Goal: Task Accomplishment & Management: Complete application form

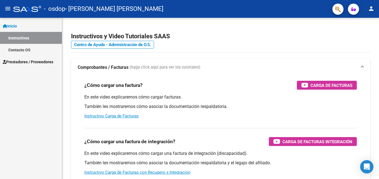
click at [36, 62] on span "Prestadores / Proveedores" at bounding box center [28, 62] width 51 height 6
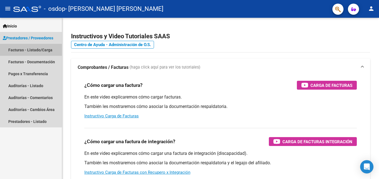
click at [34, 51] on link "Facturas - Listado/Carga" at bounding box center [31, 50] width 62 height 12
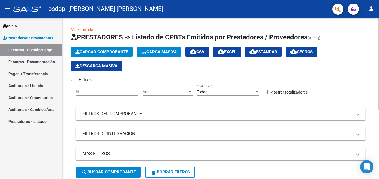
click at [115, 50] on span "Cargar Comprobante" at bounding box center [102, 51] width 53 height 5
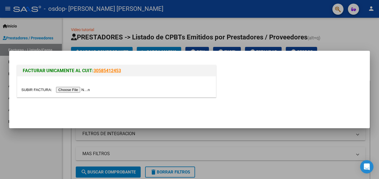
click at [85, 90] on input "file" at bounding box center [56, 90] width 70 height 6
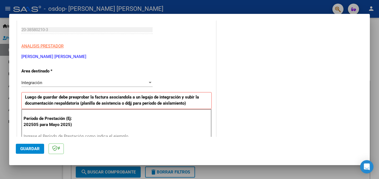
scroll to position [111, 0]
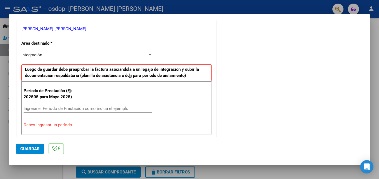
click at [37, 109] on input "Ingrese el Período de Prestación como indica el ejemplo" at bounding box center [88, 108] width 128 height 5
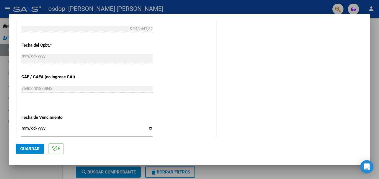
scroll to position [333, 0]
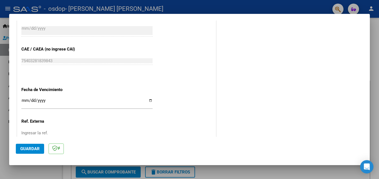
type input "202509"
click at [150, 102] on input "Ingresar la fecha" at bounding box center [86, 102] width 131 height 9
type input "2025-10-12"
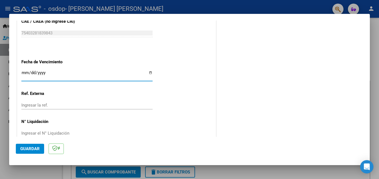
scroll to position [372, 0]
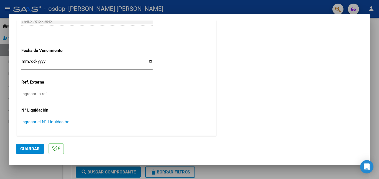
click at [51, 124] on input "Ingresar el N° Liquidación" at bounding box center [86, 121] width 131 height 5
click at [59, 122] on input "Ingresar el N° Liquidación" at bounding box center [86, 121] width 131 height 5
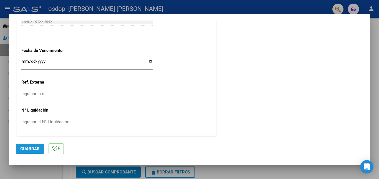
click at [29, 149] on span "Guardar" at bounding box center [29, 148] width 19 height 5
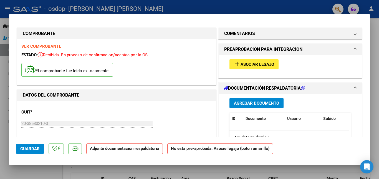
click at [234, 63] on mat-icon "add" at bounding box center [237, 64] width 7 height 7
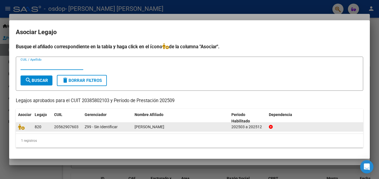
click at [59, 126] on div "20562907603" at bounding box center [66, 127] width 24 height 6
drag, startPoint x: 53, startPoint y: 128, endPoint x: 80, endPoint y: 127, distance: 26.4
click at [80, 127] on datatable-body-cell "20562907603" at bounding box center [67, 127] width 31 height 9
copy div "20562907603"
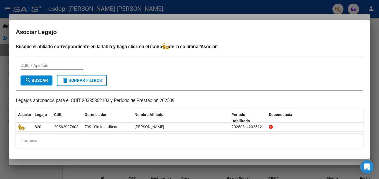
click at [43, 66] on input "CUIL / Apellido" at bounding box center [52, 65] width 63 height 5
paste input "20562907603"
type input "20562907603"
click at [43, 79] on span "search Buscar" at bounding box center [36, 80] width 23 height 5
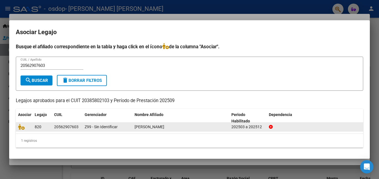
click at [261, 127] on div "202503 a 202512" at bounding box center [248, 127] width 33 height 6
click at [236, 129] on div "202503 a 202512" at bounding box center [248, 127] width 33 height 6
click at [39, 126] on span "820" at bounding box center [38, 127] width 7 height 4
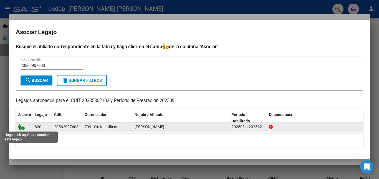
click at [23, 128] on icon at bounding box center [21, 127] width 7 height 6
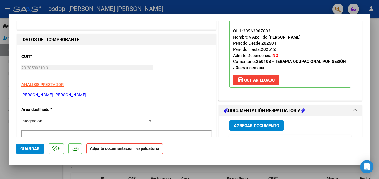
scroll to position [83, 0]
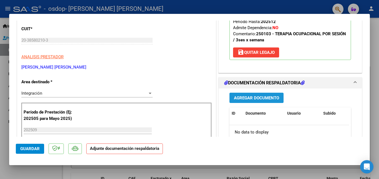
click at [265, 97] on span "Agregar Documento" at bounding box center [256, 98] width 45 height 5
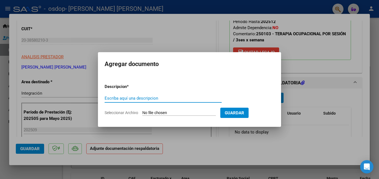
click at [129, 99] on input "Escriba aquí una descripcion" at bounding box center [163, 98] width 117 height 5
type input "p"
type input "PLANILLA DE ASISTENCIA"
click at [180, 111] on input "Seleccionar Archivo" at bounding box center [179, 112] width 74 height 5
type input "C:\fakepath\agosto Julian C. Asistencia_page-0001.pdf"
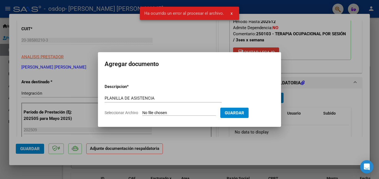
click at [173, 110] on input "Seleccionar Archivo" at bounding box center [179, 112] width 74 height 5
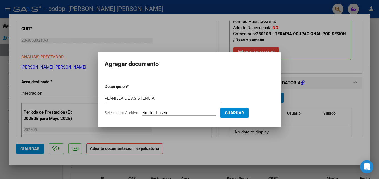
type input "C:\fakepath\agosto Julian C. Asistencia_page-0001.pdf"
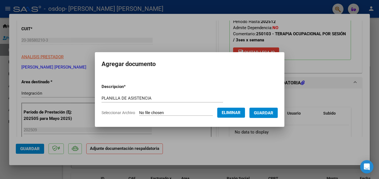
click at [273, 113] on span "Guardar" at bounding box center [263, 112] width 19 height 5
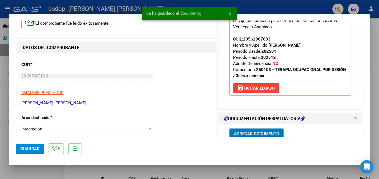
scroll to position [0, 0]
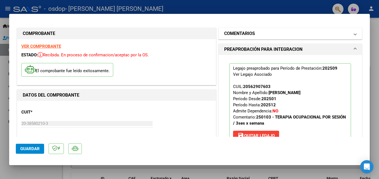
click at [269, 34] on mat-panel-title "COMENTARIOS" at bounding box center [286, 33] width 125 height 7
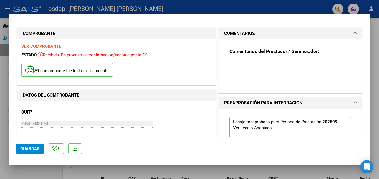
click at [260, 68] on textarea at bounding box center [276, 65] width 92 height 11
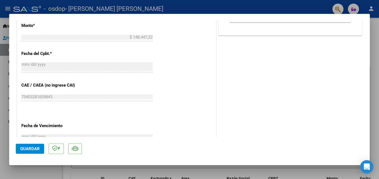
scroll to position [381, 0]
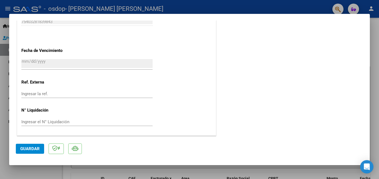
type textarea "POR FAVOR SI ALGO NO ESTA BIEN AVISEN"
click at [37, 150] on span "Guardar" at bounding box center [29, 148] width 19 height 5
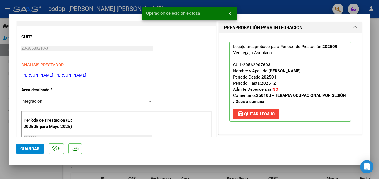
scroll to position [0, 0]
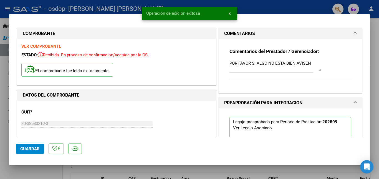
click at [230, 14] on span "x" at bounding box center [230, 13] width 2 height 5
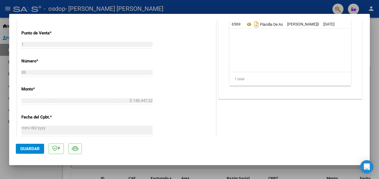
scroll to position [131, 0]
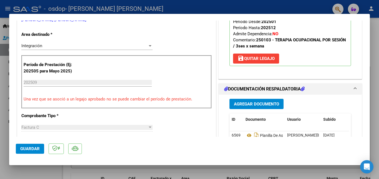
click at [33, 147] on span "Guardar" at bounding box center [29, 148] width 19 height 5
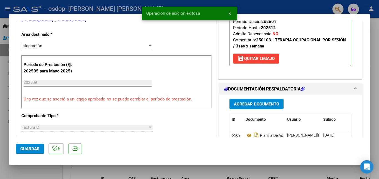
click at [229, 13] on span "x" at bounding box center [230, 13] width 2 height 5
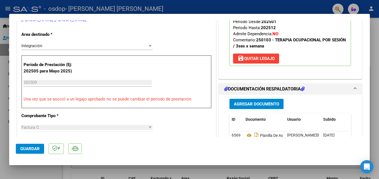
click at [241, 6] on div at bounding box center [189, 89] width 379 height 179
type input "$ 0,00"
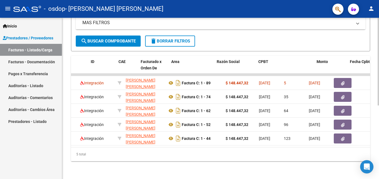
scroll to position [0, 0]
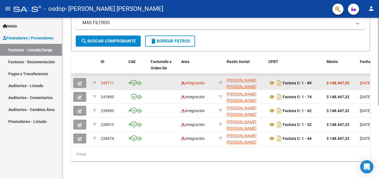
click at [109, 81] on span "243711" at bounding box center [107, 83] width 13 height 4
click at [195, 81] on span "Integración" at bounding box center [193, 83] width 24 height 4
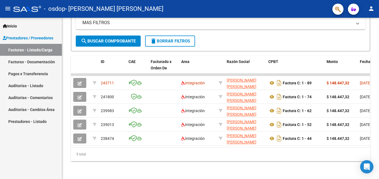
click at [30, 62] on link "Facturas - Documentación" at bounding box center [31, 62] width 62 height 12
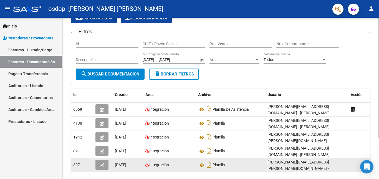
scroll to position [55, 0]
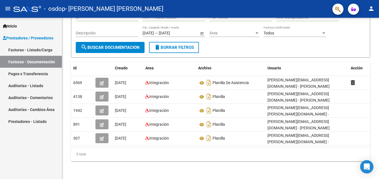
click at [18, 49] on link "Facturas - Listado/Carga" at bounding box center [31, 50] width 62 height 12
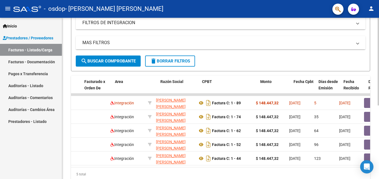
scroll to position [0, 29]
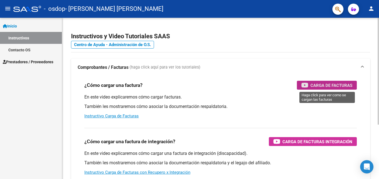
click at [339, 85] on span "Carga de Facturas" at bounding box center [332, 85] width 42 height 7
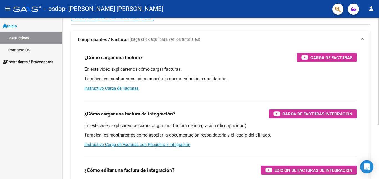
scroll to position [56, 0]
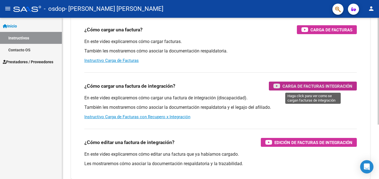
click at [303, 85] on span "Carga de Facturas Integración" at bounding box center [318, 86] width 70 height 7
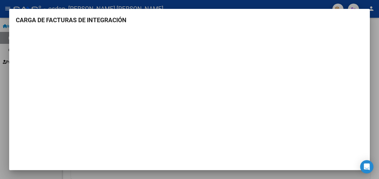
click at [311, 7] on div at bounding box center [189, 89] width 379 height 179
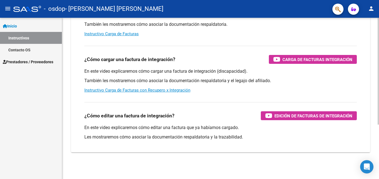
scroll to position [0, 0]
